Goal: Information Seeking & Learning: Find contact information

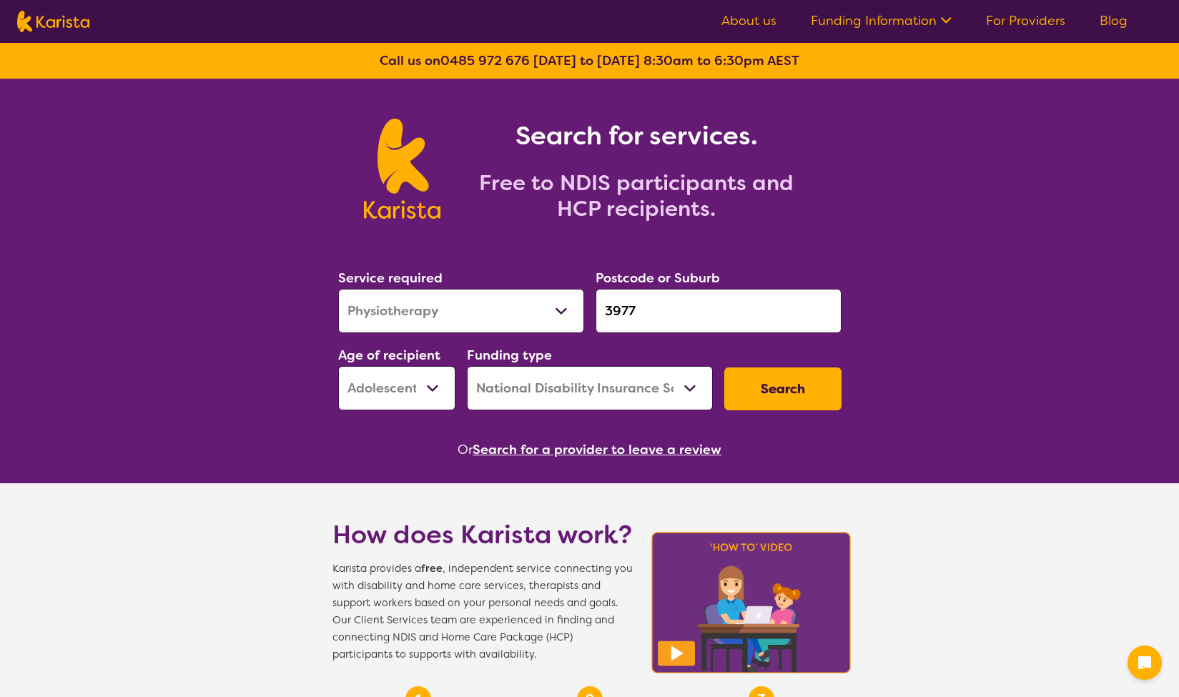
select select "Physiotherapy"
select select "AS"
select select "NDIS"
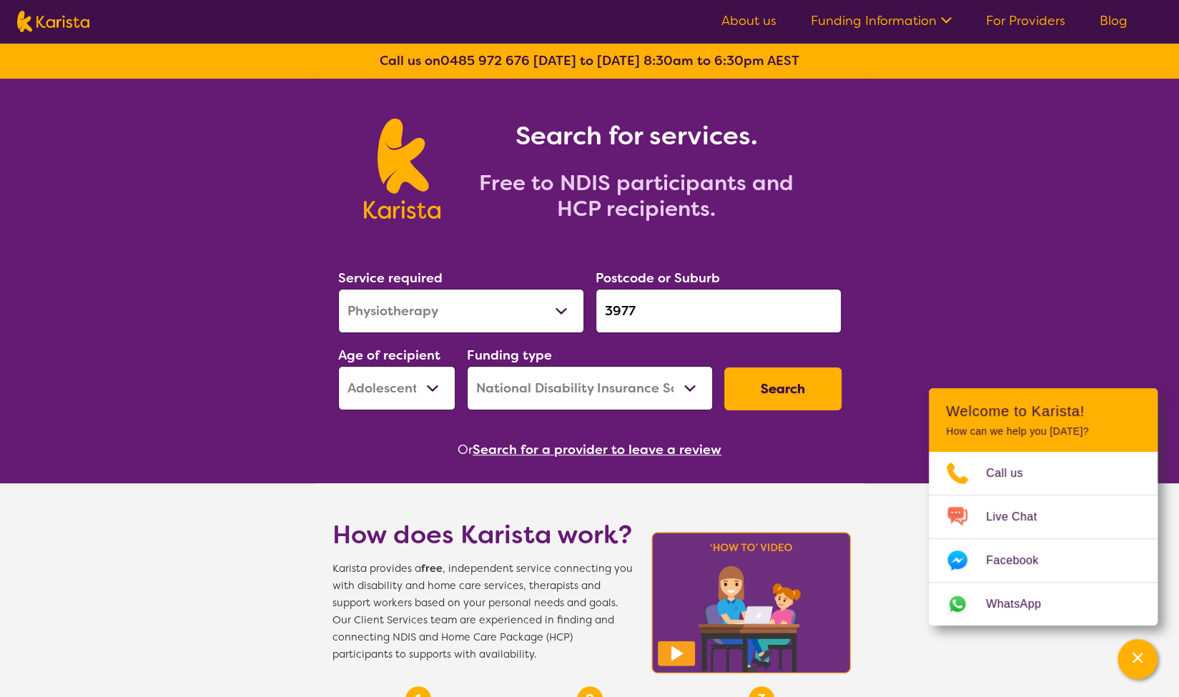
click at [561, 314] on select "Allied Health Assistant Assessment ([MEDICAL_DATA] or [MEDICAL_DATA]) Behaviour…" at bounding box center [461, 311] width 246 height 44
select select "Speech therapy"
click at [338, 289] on select "Allied Health Assistant Assessment ([MEDICAL_DATA] or [MEDICAL_DATA]) Behaviour…" at bounding box center [461, 311] width 246 height 44
click at [433, 390] on select "Early Childhood - 0 to 9 Child - 10 to 11 Adolescent - 12 to 17 Adult - 18 to 6…" at bounding box center [396, 388] width 117 height 44
click at [338, 366] on select "Early Childhood - 0 to 9 Child - 10 to 11 Adolescent - 12 to 17 Adult - 18 to 6…" at bounding box center [396, 388] width 117 height 44
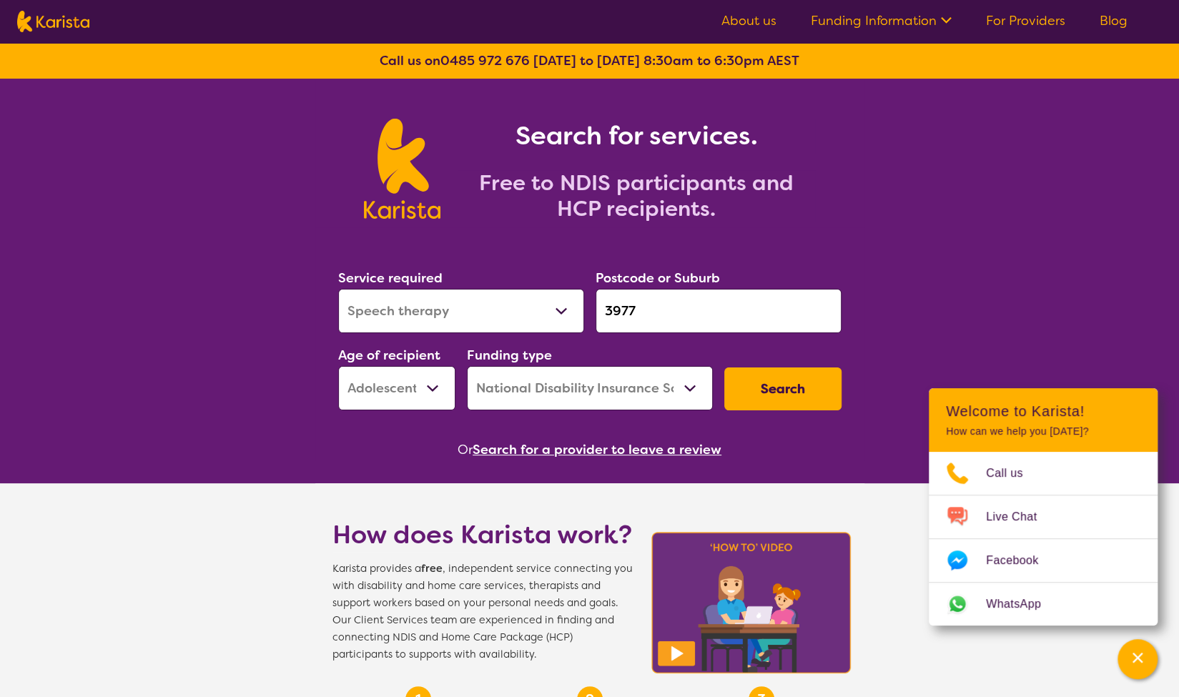
click at [692, 388] on select "Home Care Package (HCP) National Disability Insurance Scheme (NDIS) I don't know" at bounding box center [590, 388] width 246 height 44
click at [467, 366] on select "Home Care Package (HCP) National Disability Insurance Scheme (NDIS) I don't know" at bounding box center [590, 388] width 246 height 44
click at [775, 388] on button "Search" at bounding box center [782, 389] width 117 height 43
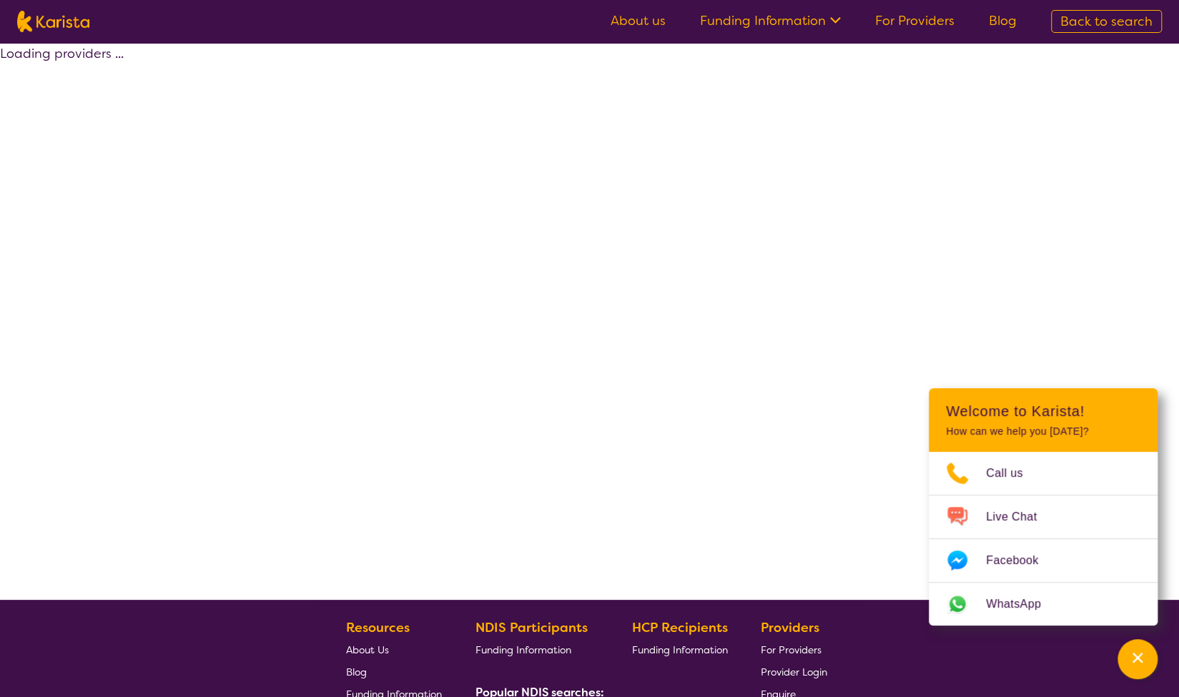
select select "by_score"
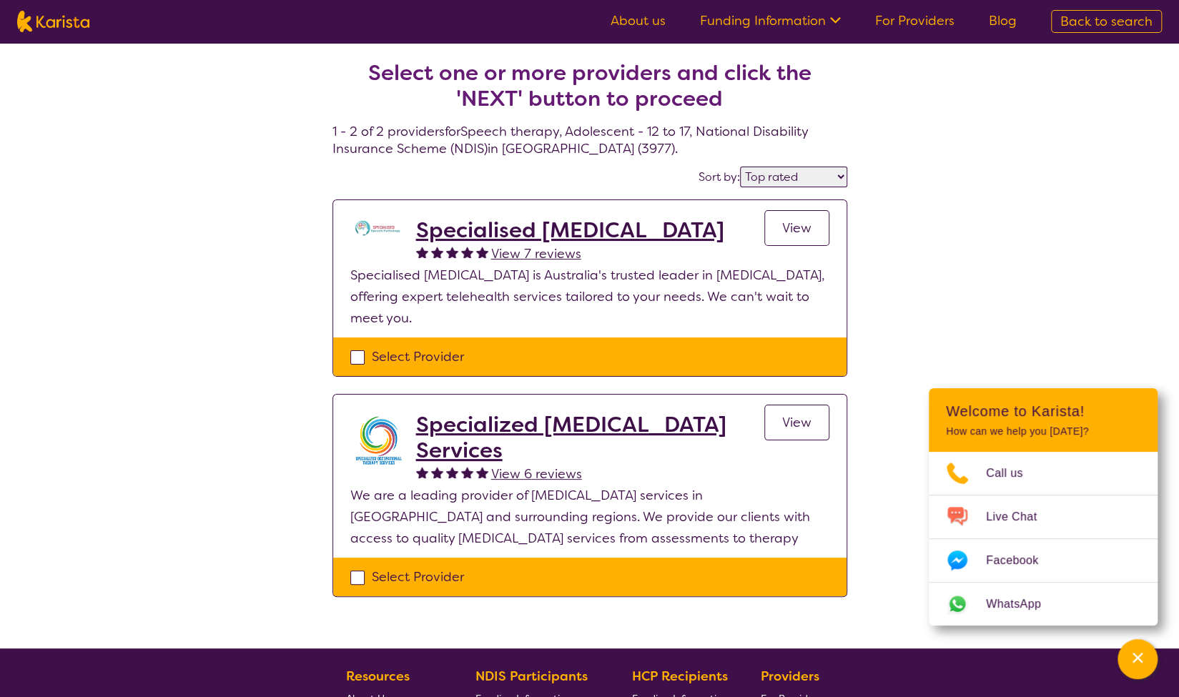
click at [581, 234] on h2 "Specialised [MEDICAL_DATA]" at bounding box center [570, 230] width 308 height 26
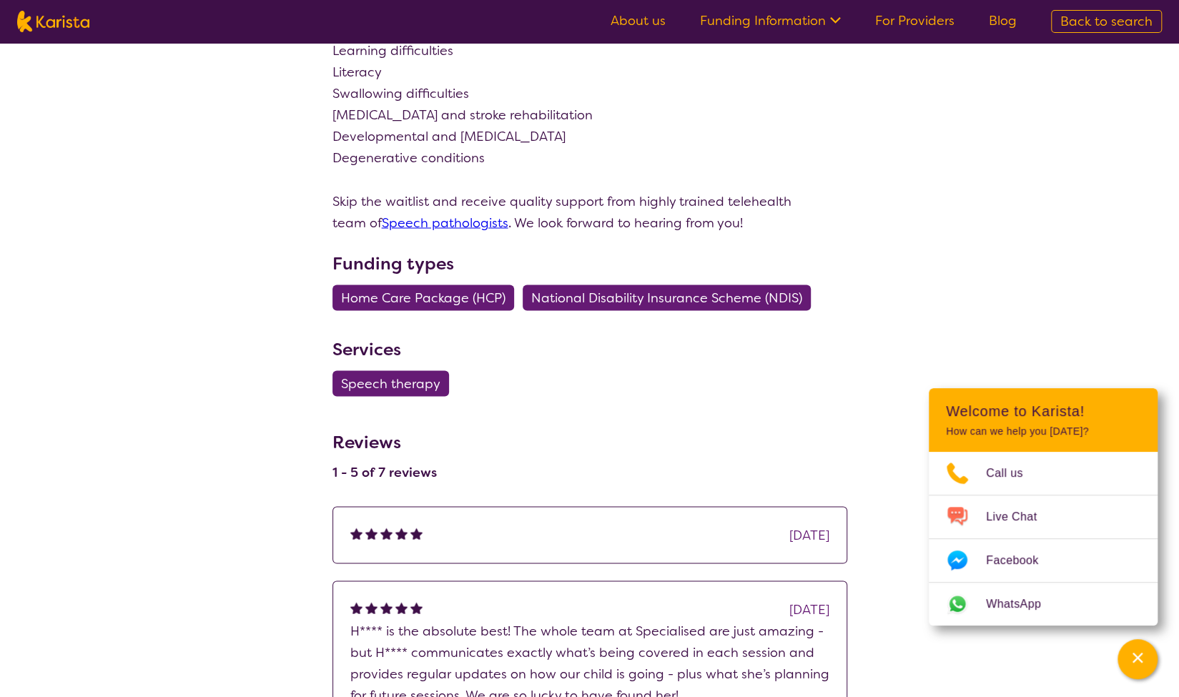
scroll to position [1586, 0]
click at [396, 370] on span "Speech therapy" at bounding box center [390, 383] width 99 height 26
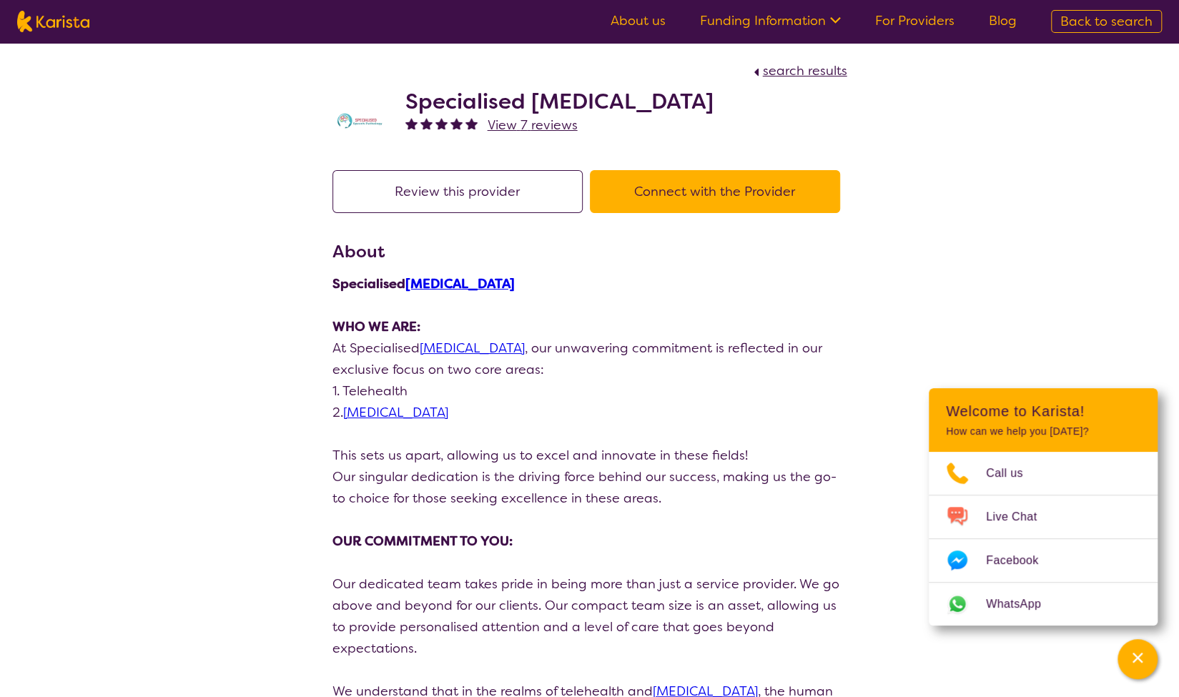
select select "Speech therapy"
select select "AS"
select select "NDIS"
select select "Speech therapy"
select select "AS"
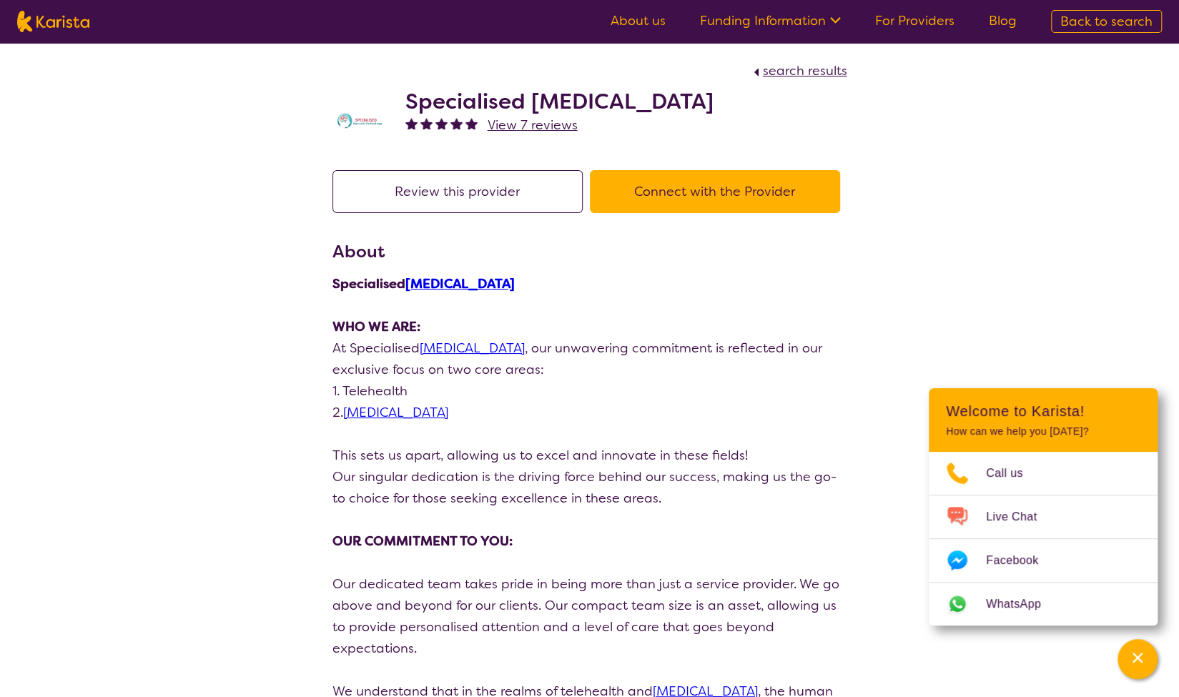
select select "NDIS"
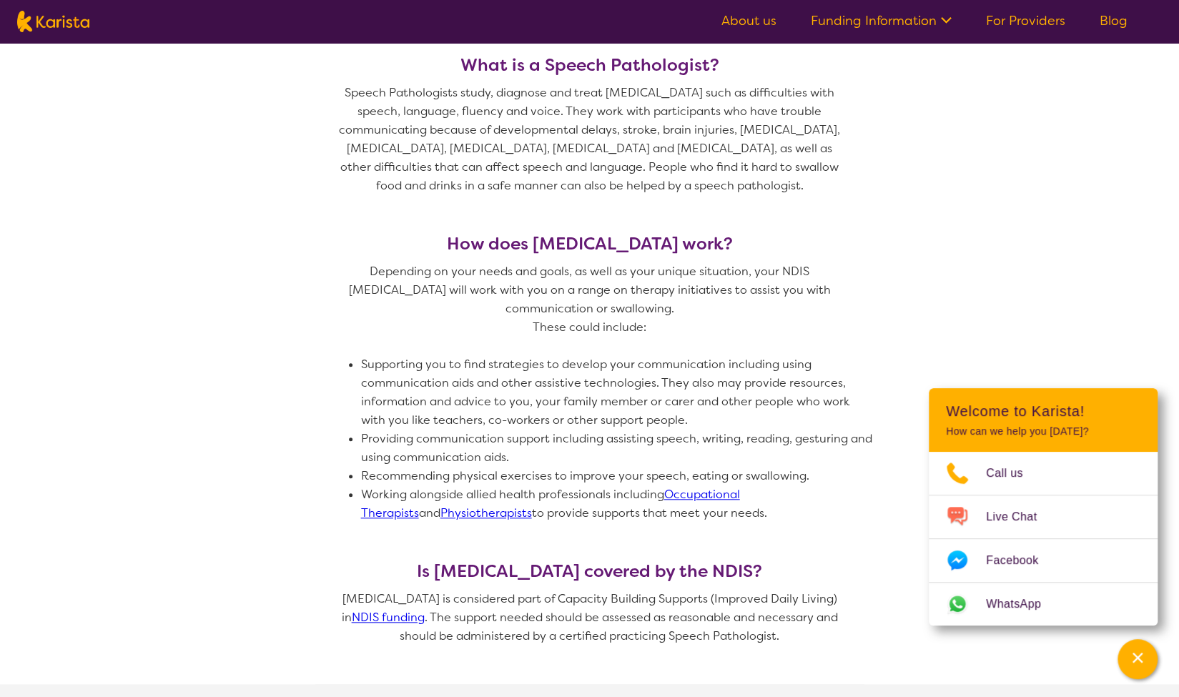
scroll to position [543, 0]
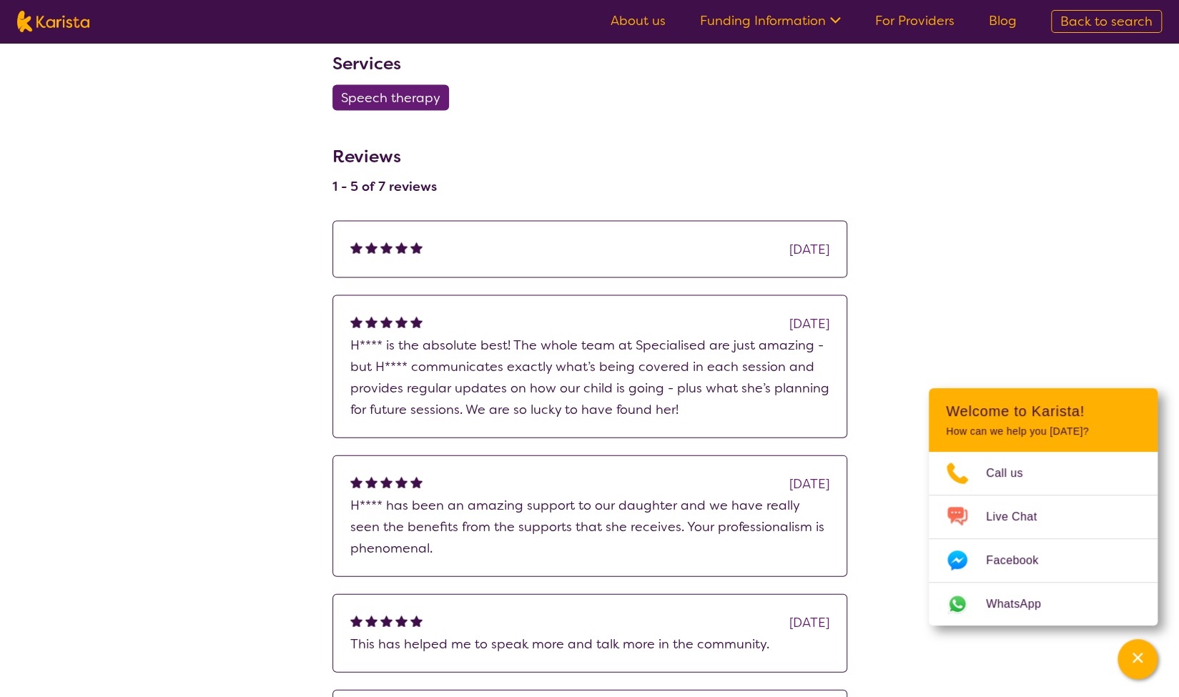
scroll to position [1869, 0]
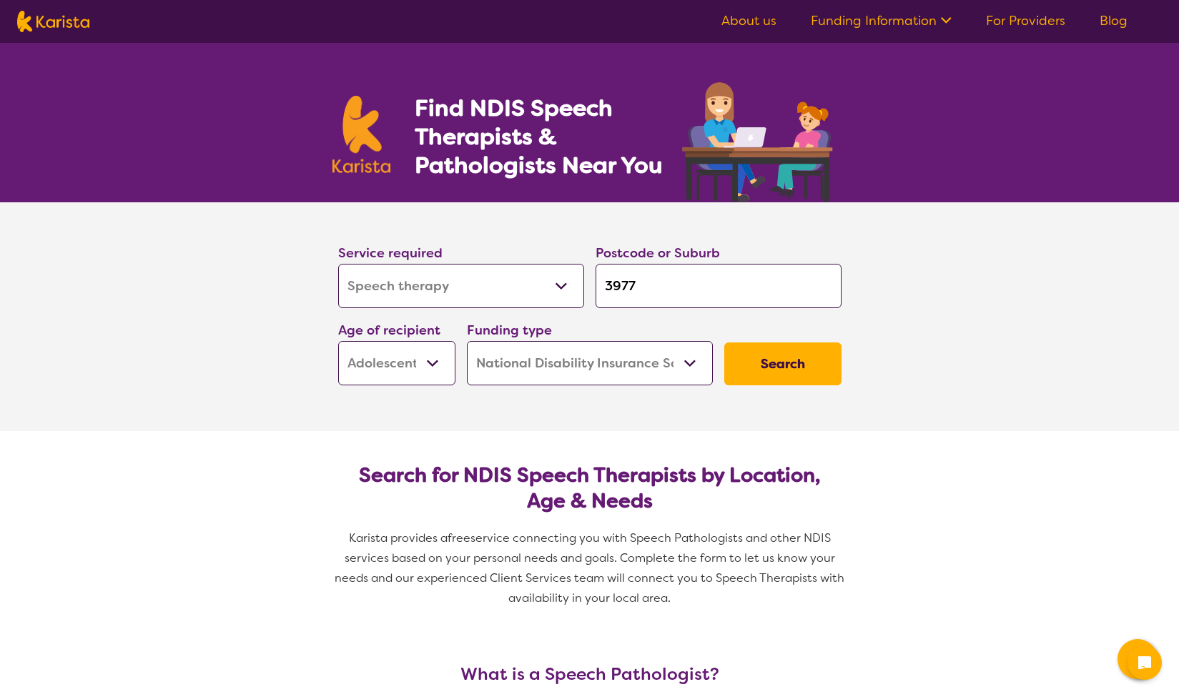
select select "Speech therapy"
select select "AS"
select select "NDIS"
select select "Speech therapy"
select select "AS"
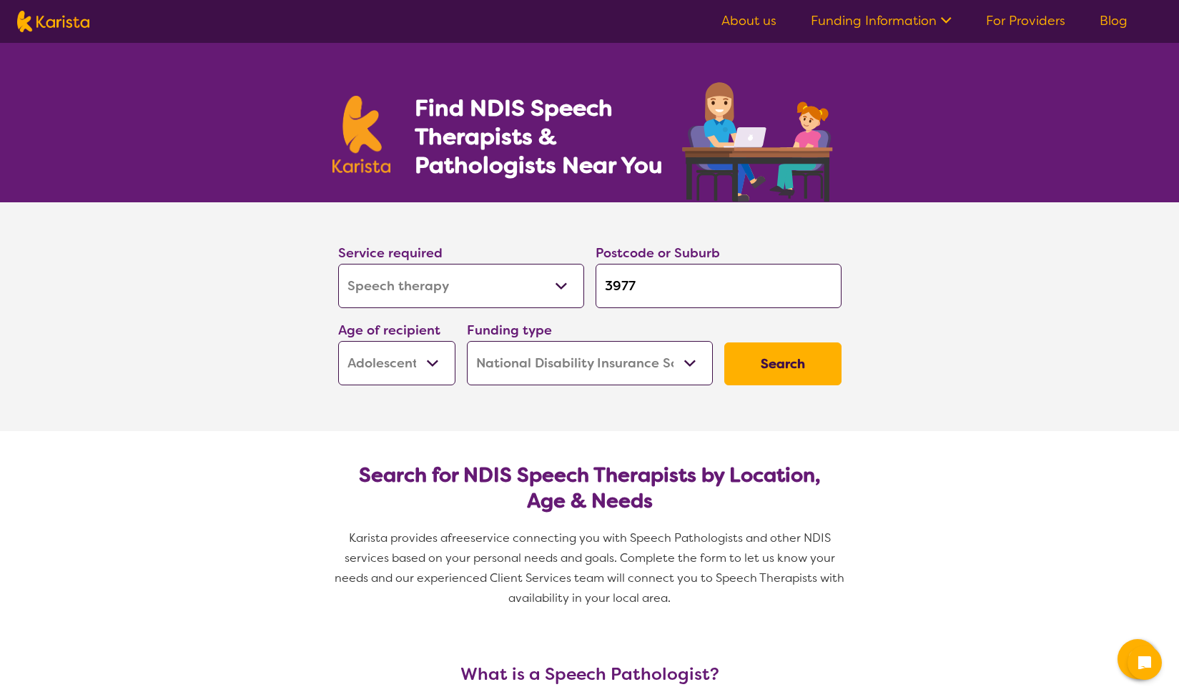
select select "NDIS"
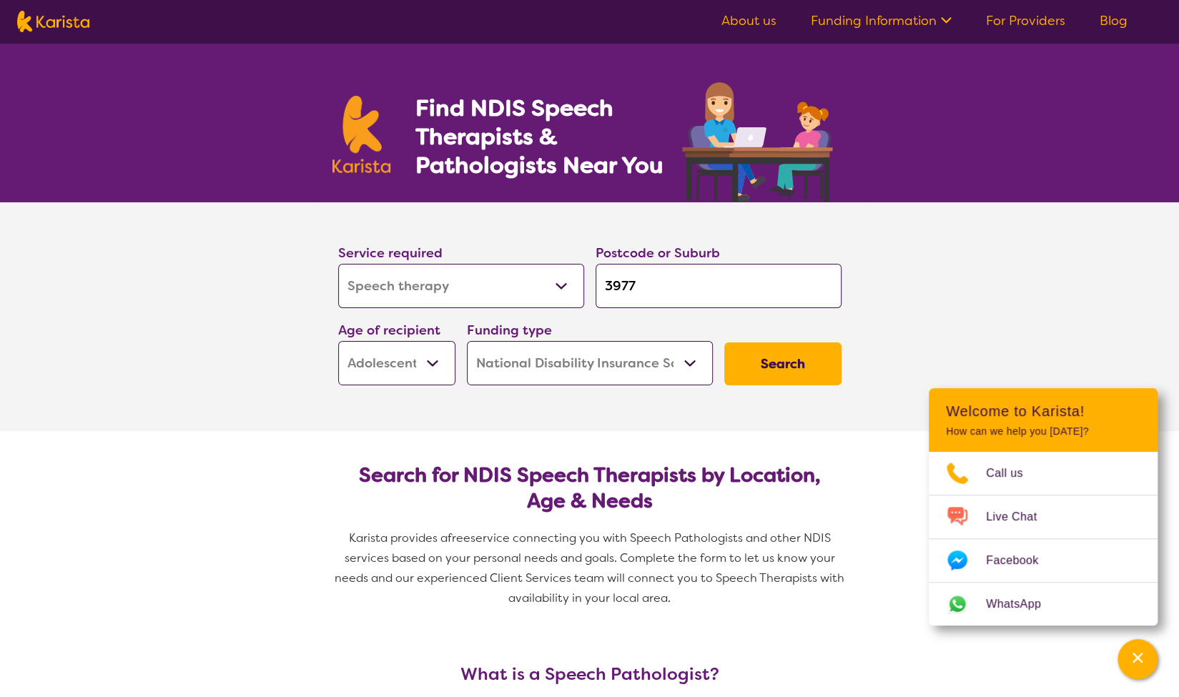
click at [789, 370] on button "Search" at bounding box center [782, 364] width 117 height 43
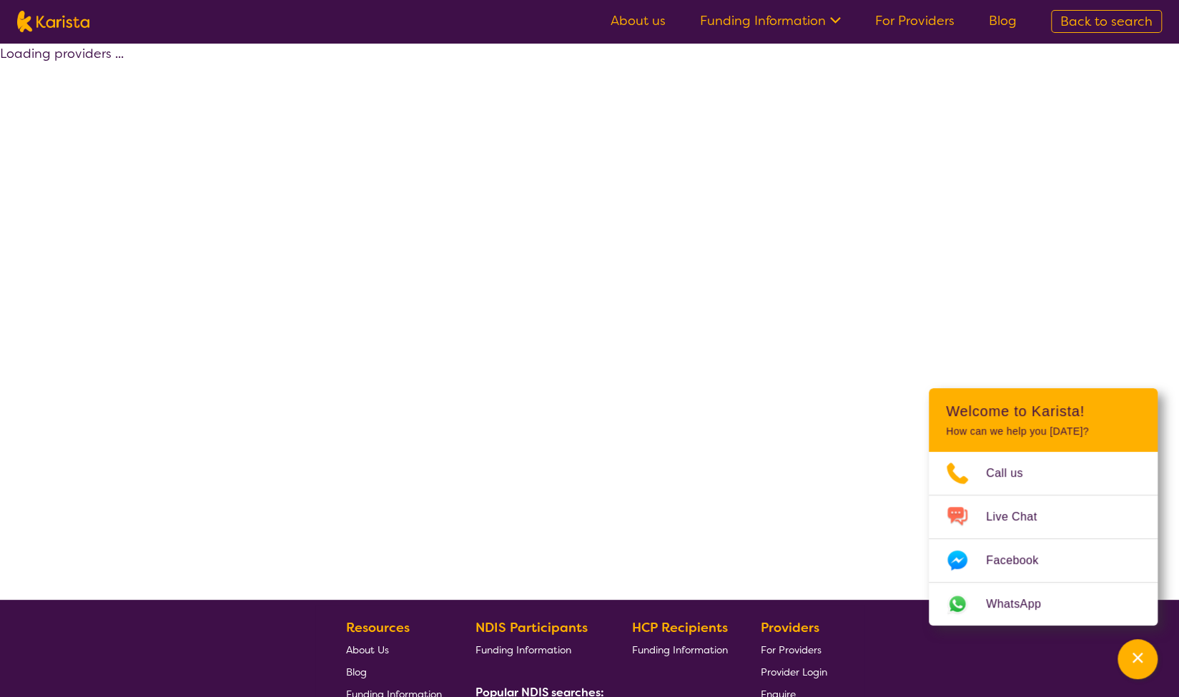
select select "by_score"
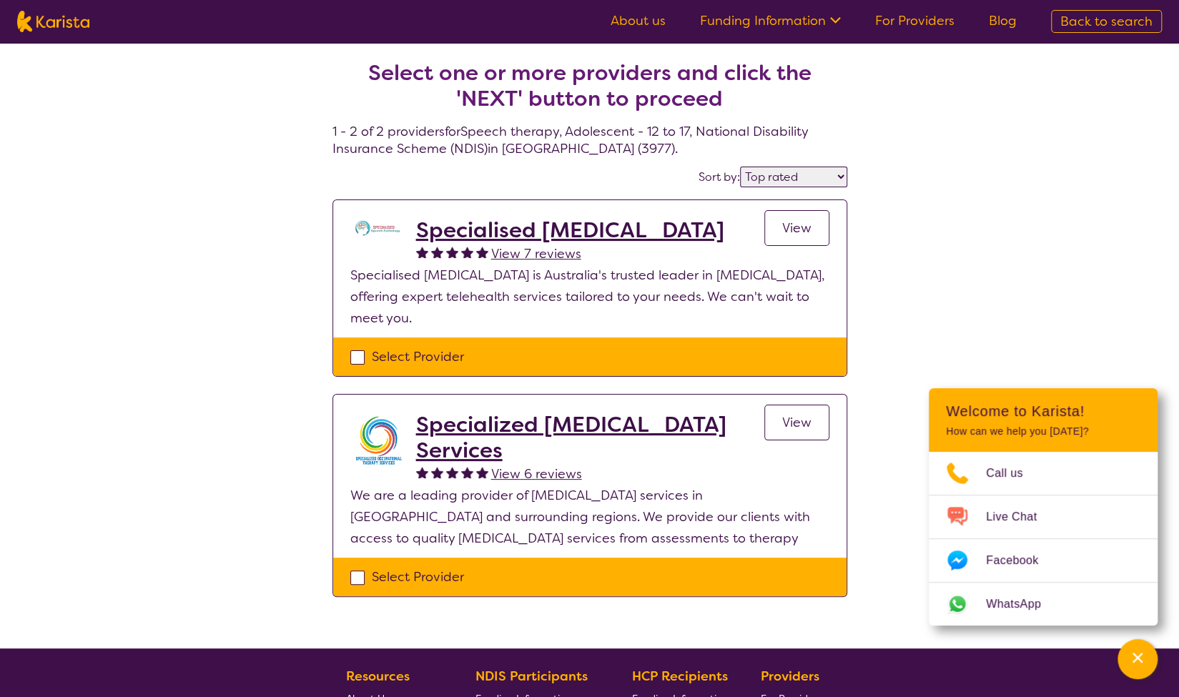
click at [568, 233] on h2 "Specialised [MEDICAL_DATA]" at bounding box center [570, 230] width 308 height 26
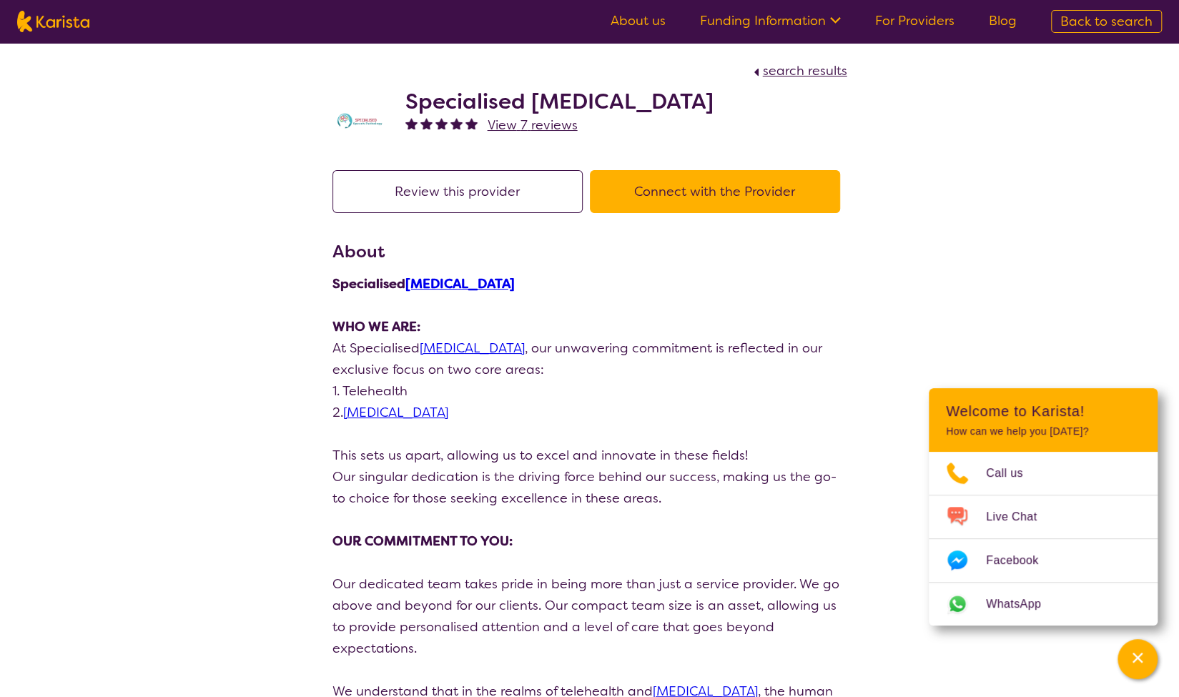
drag, startPoint x: 721, startPoint y: 104, endPoint x: 406, endPoint y: 103, distance: 314.7
click at [406, 103] on div "Specialised Speech Pathology View 7 reviews" at bounding box center [590, 118] width 515 height 72
copy h2 "Specialised [MEDICAL_DATA]"
select select "by_score"
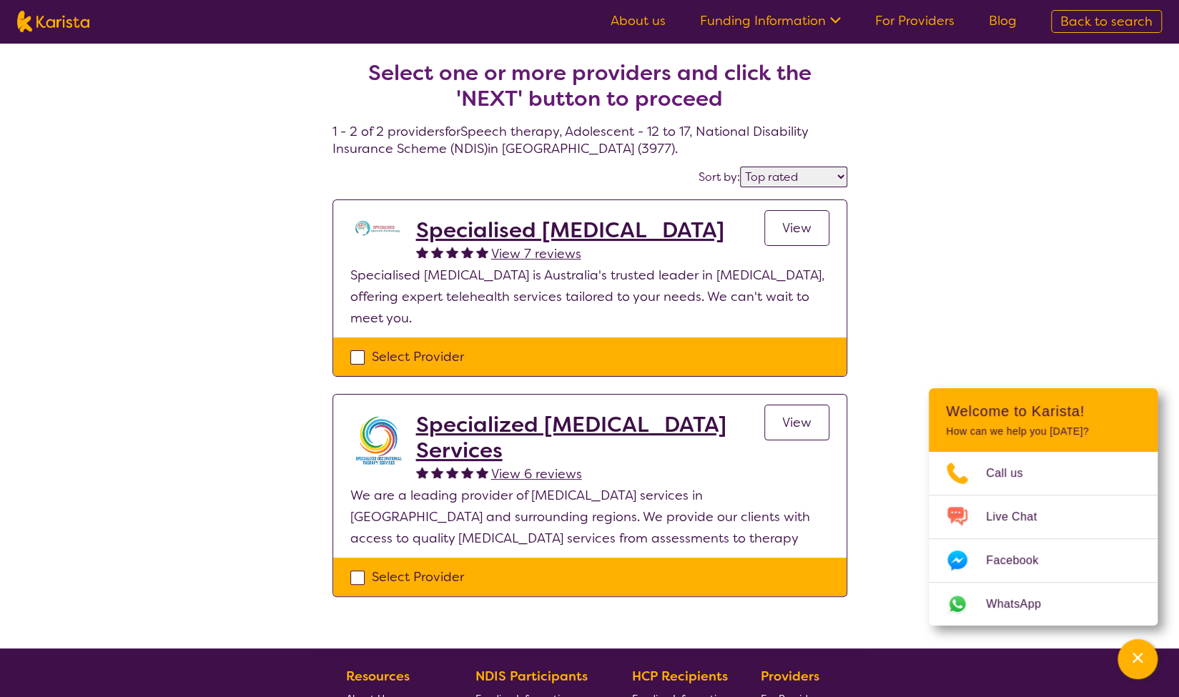
select select "Speech therapy"
select select "AS"
select select "NDIS"
select select "Speech therapy"
select select "AS"
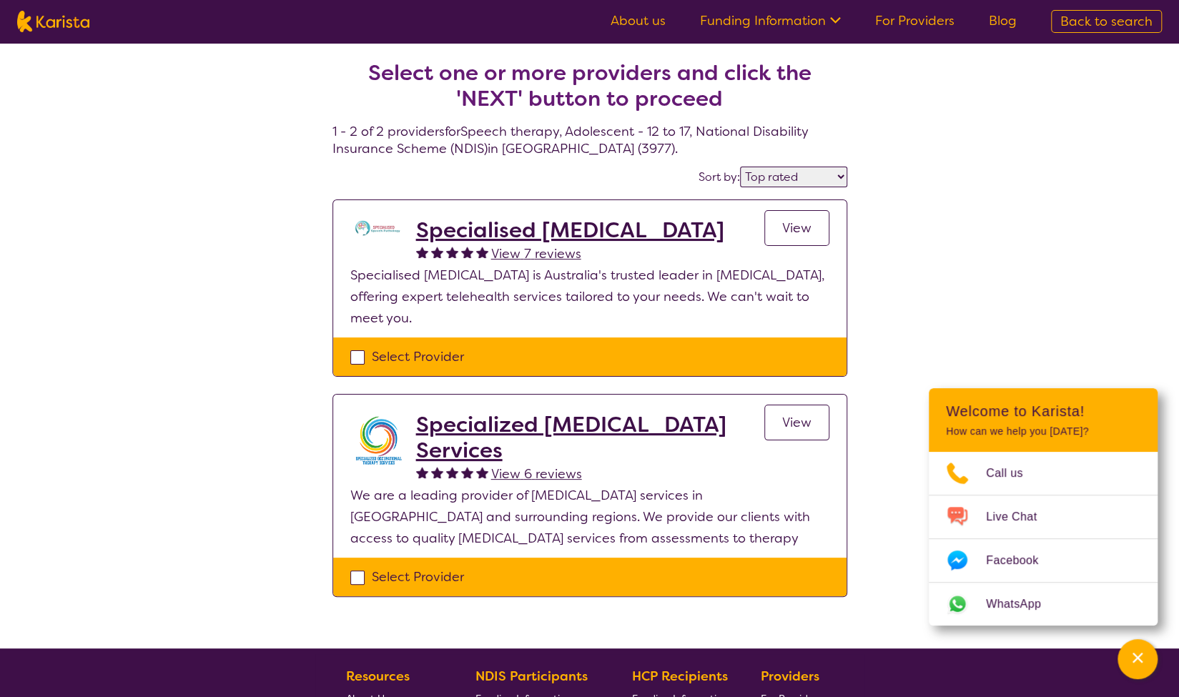
select select "NDIS"
